Goal: Information Seeking & Learning: Learn about a topic

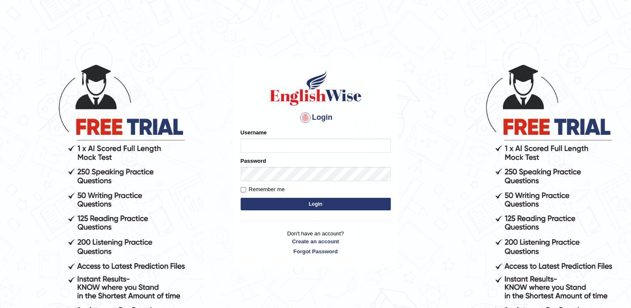
type input "melodymiki"
click at [246, 188] on label "Remember me" at bounding box center [263, 189] width 44 height 8
click at [246, 188] on input "Remember me" at bounding box center [243, 189] width 5 height 5
checkbox input "true"
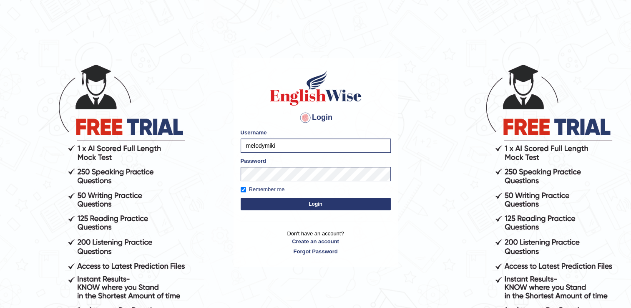
click at [325, 202] on button "Login" at bounding box center [316, 204] width 150 height 13
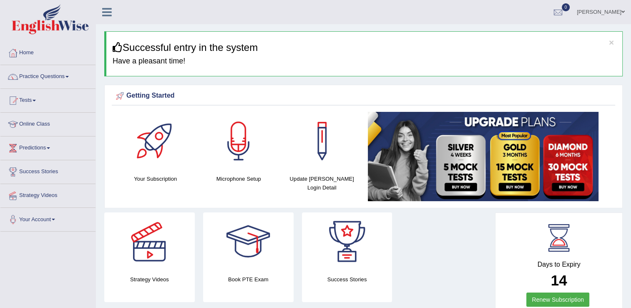
click at [42, 125] on link "Online Class" at bounding box center [47, 123] width 95 height 21
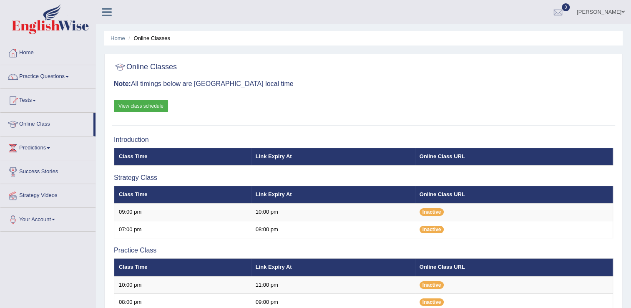
click at [137, 103] on link "View class schedule" at bounding box center [141, 106] width 54 height 13
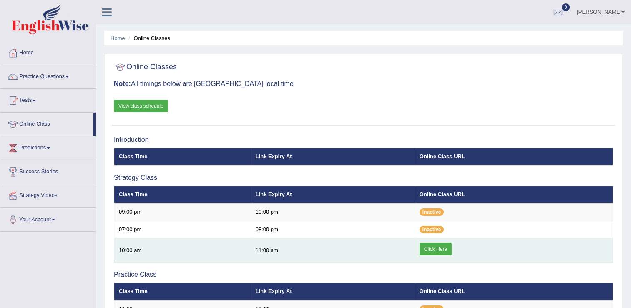
click at [430, 248] on link "Click Here" at bounding box center [435, 249] width 32 height 13
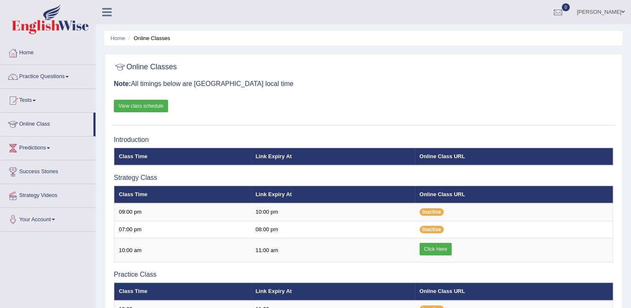
click at [142, 107] on link "View class schedule" at bounding box center [141, 106] width 54 height 13
